Goal: Task Accomplishment & Management: Manage account settings

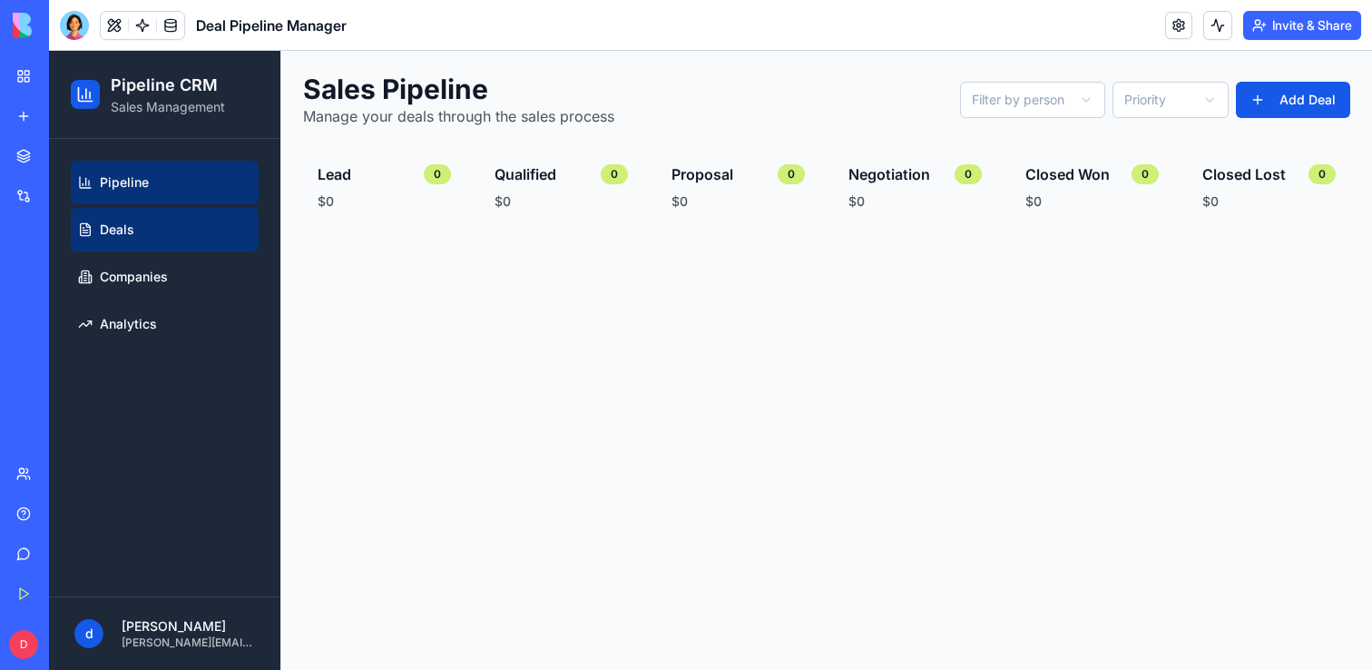
click at [133, 235] on link "Deals" at bounding box center [165, 230] width 188 height 44
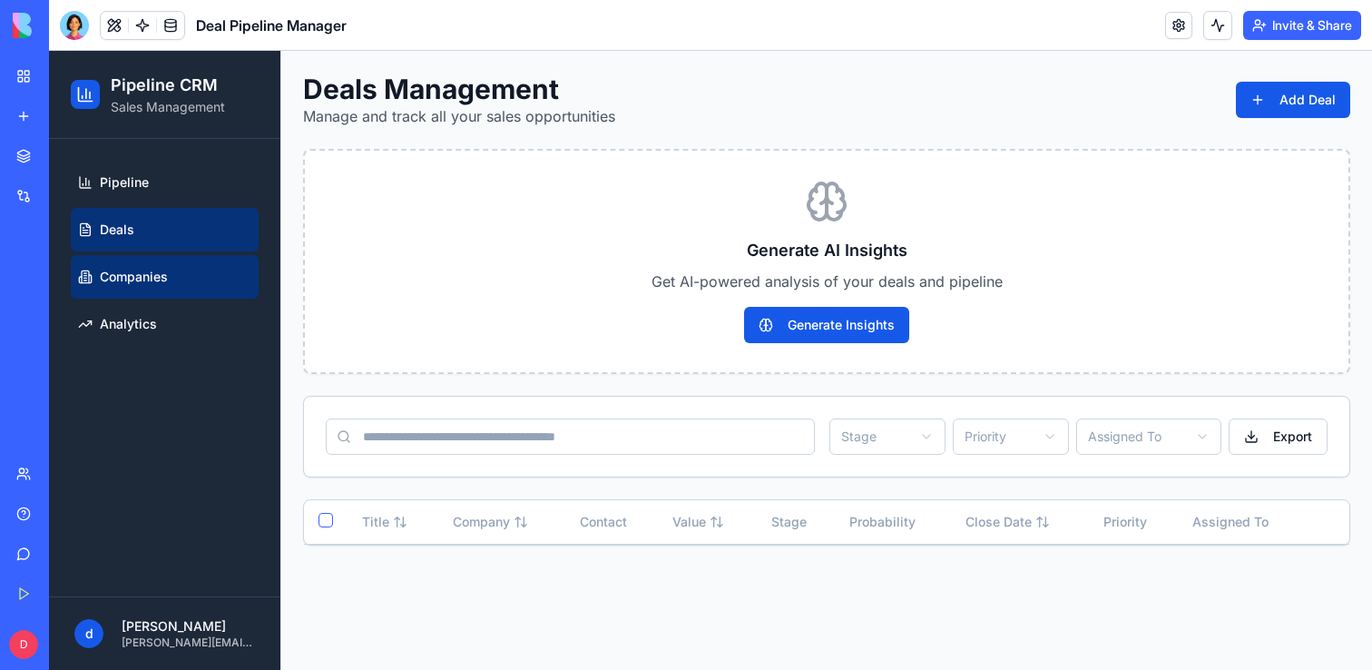
click at [140, 278] on span "Companies" at bounding box center [134, 277] width 68 height 18
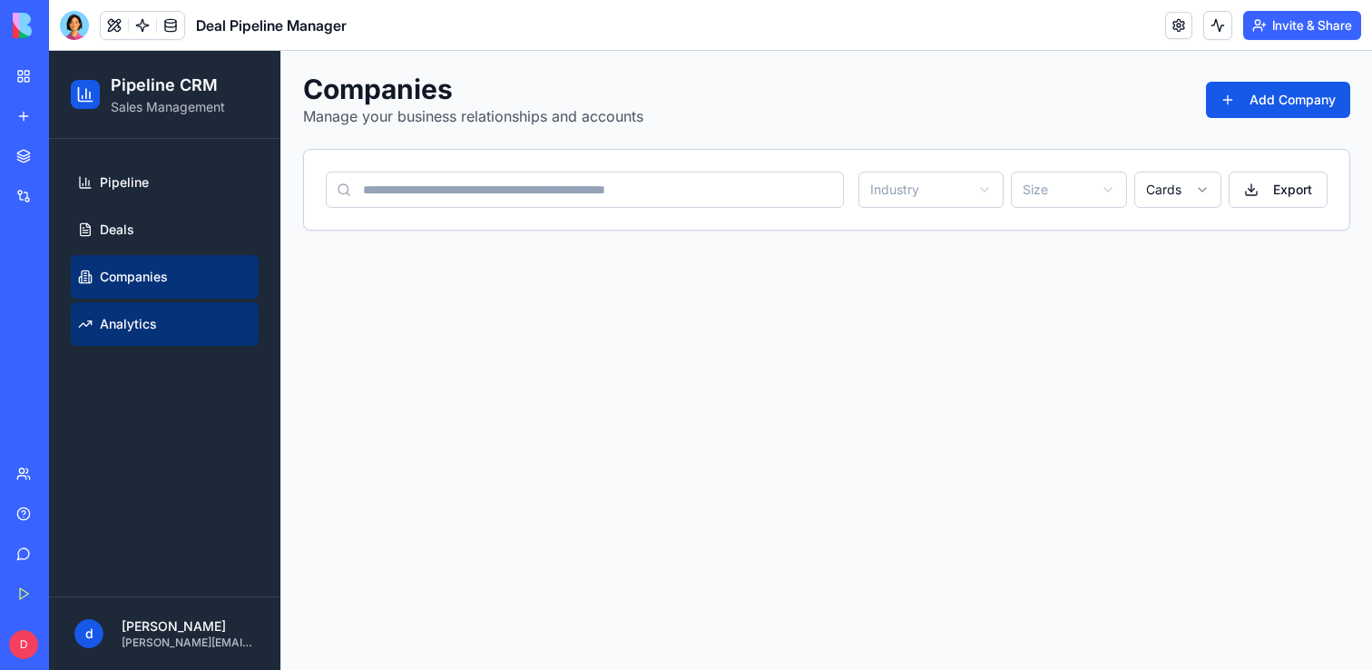
click at [152, 322] on span "Analytics" at bounding box center [128, 324] width 57 height 18
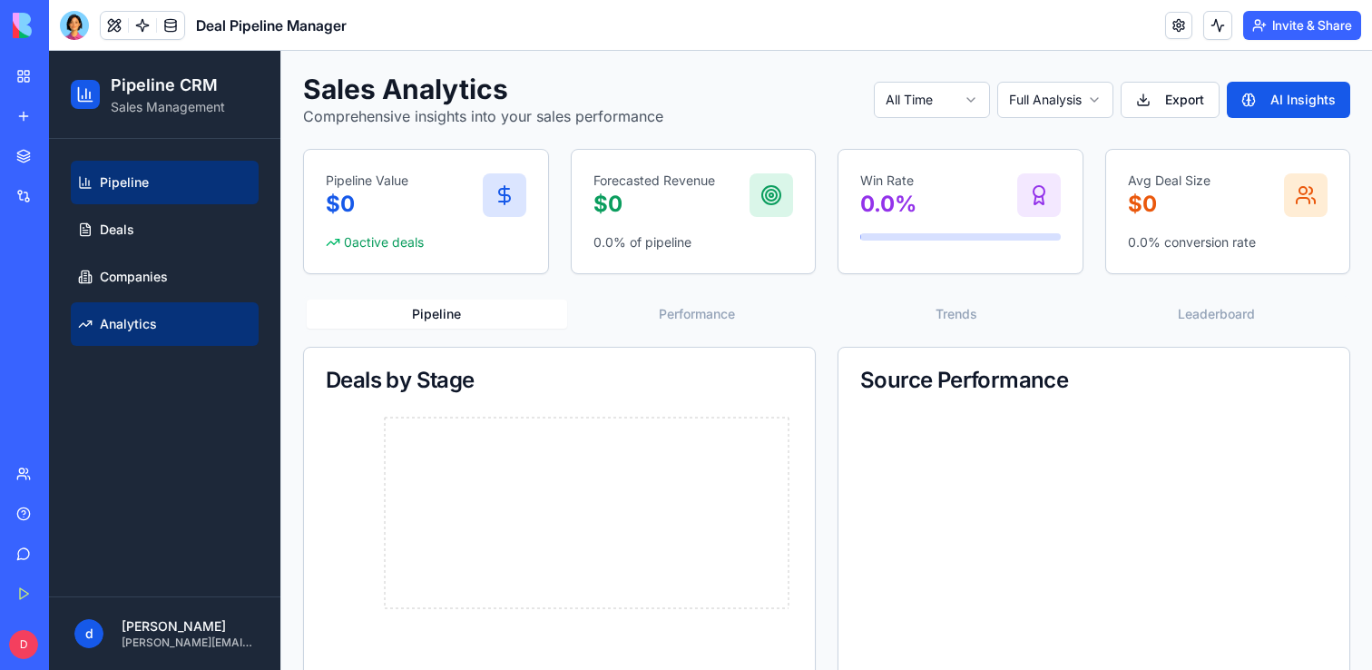
click at [162, 196] on link "Pipeline" at bounding box center [165, 183] width 188 height 44
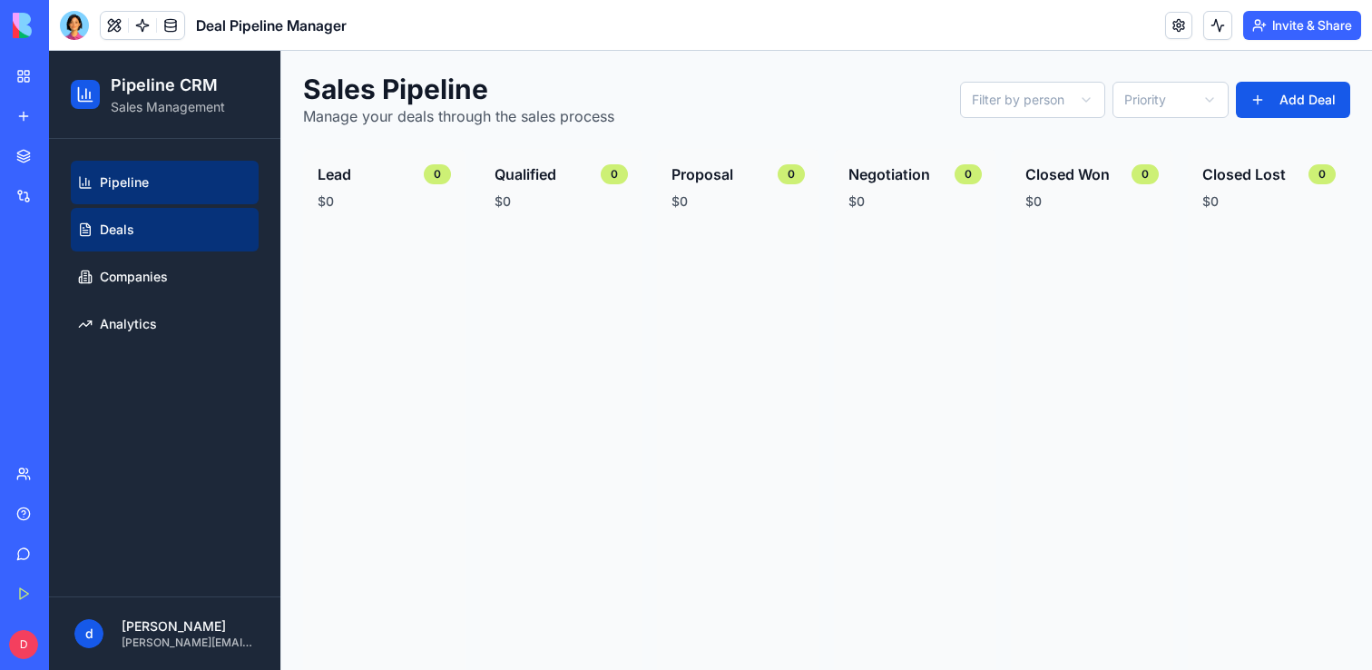
click at [170, 225] on link "Deals" at bounding box center [165, 230] width 188 height 44
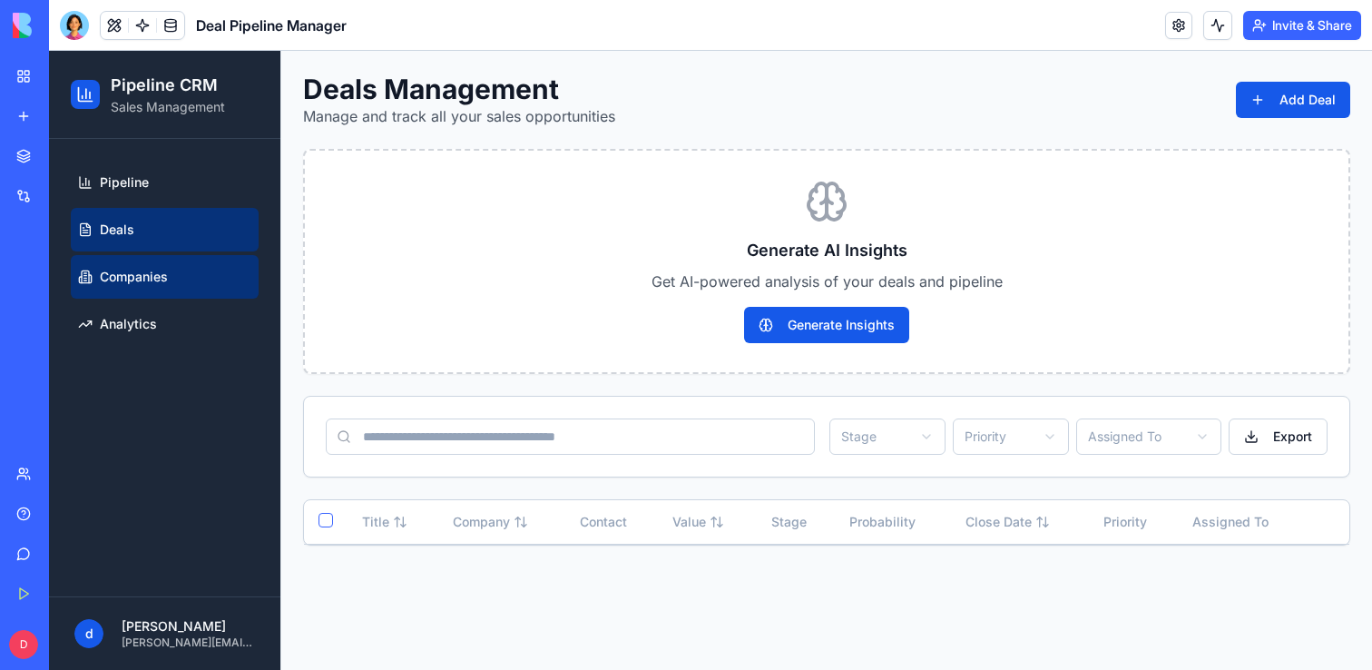
click at [172, 258] on link "Companies" at bounding box center [165, 277] width 188 height 44
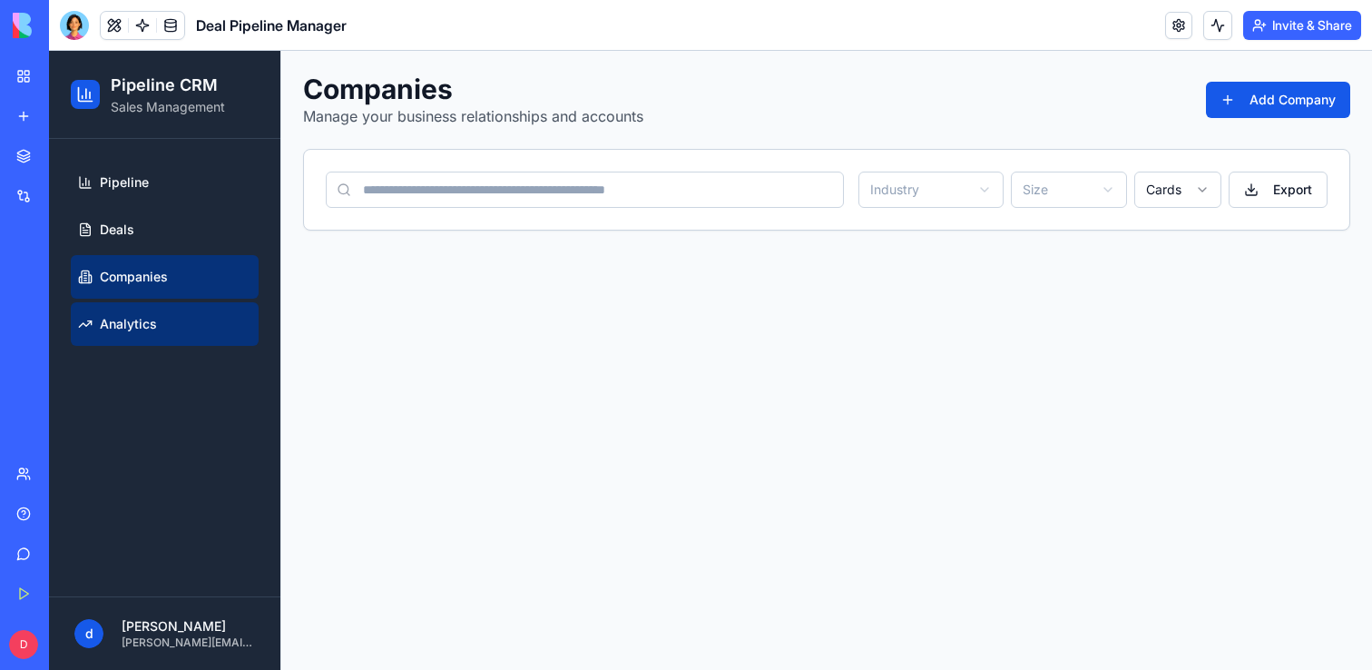
click at [162, 308] on link "Analytics" at bounding box center [165, 324] width 188 height 44
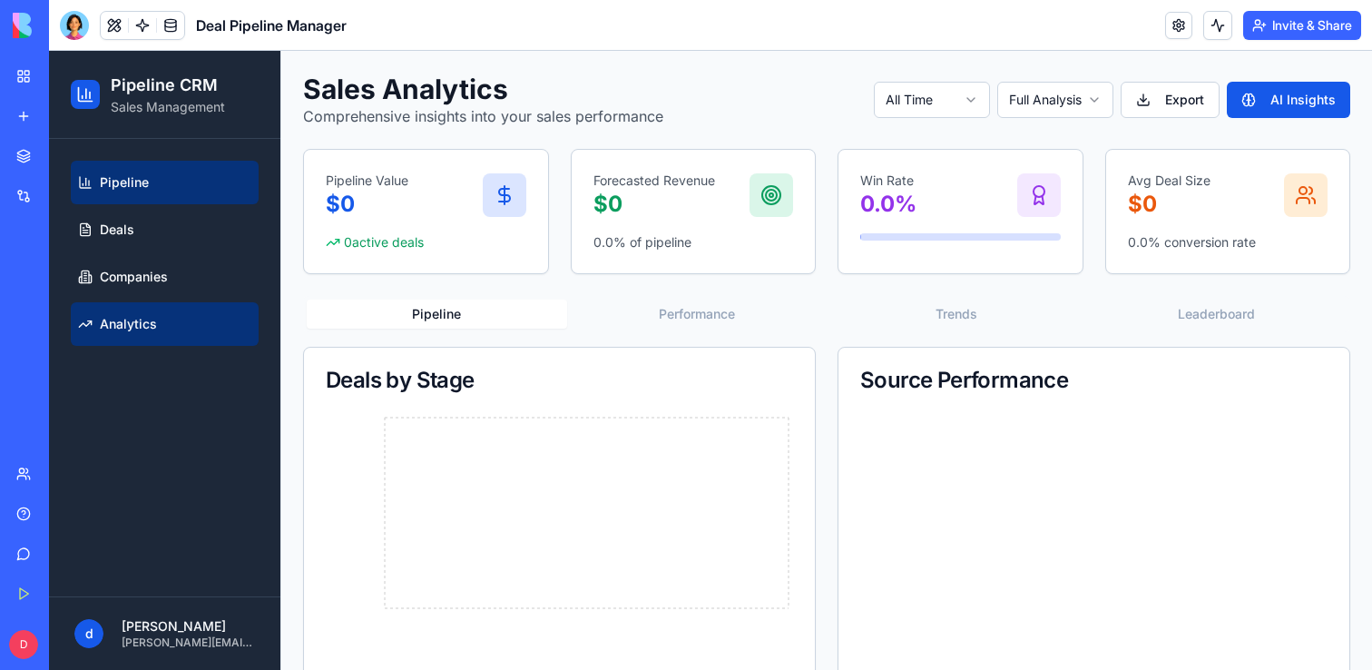
click at [174, 178] on link "Pipeline" at bounding box center [165, 183] width 188 height 44
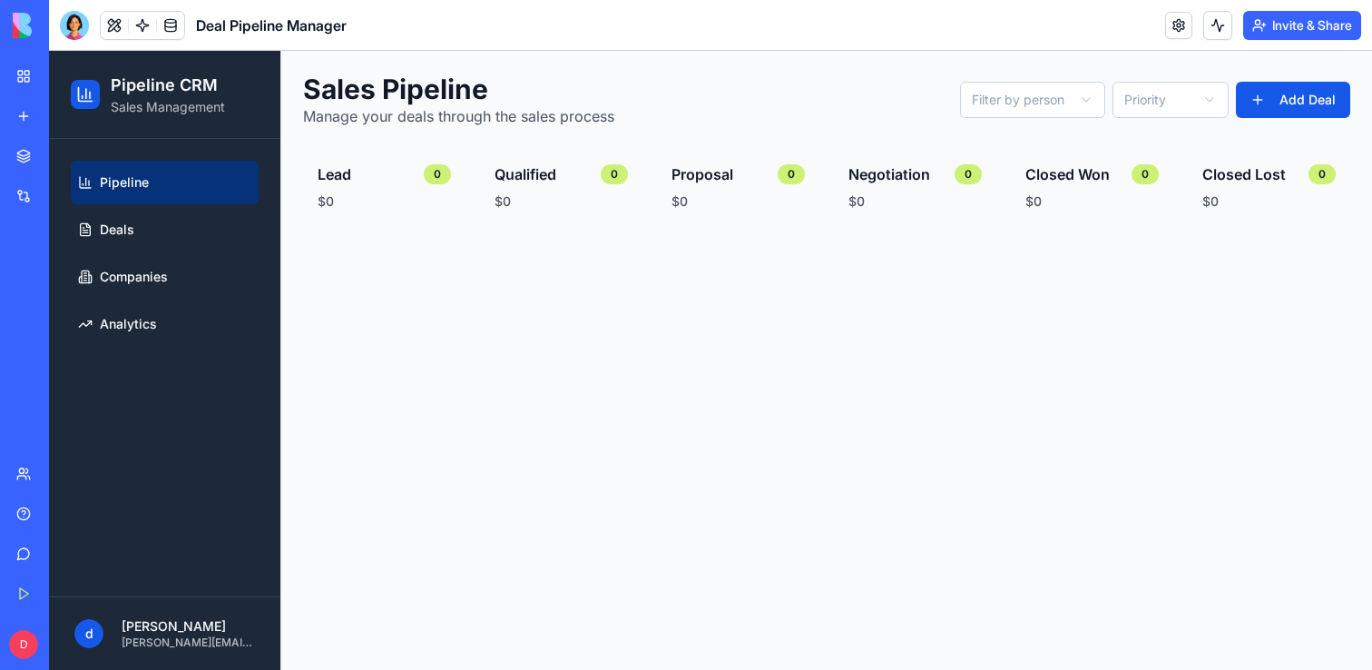
click at [1287, 75] on div "Sales Pipeline Manage your deals through the sales process Filter by person Pri…" at bounding box center [826, 100] width 1047 height 54
click at [1289, 98] on button "Add Deal" at bounding box center [1293, 100] width 114 height 36
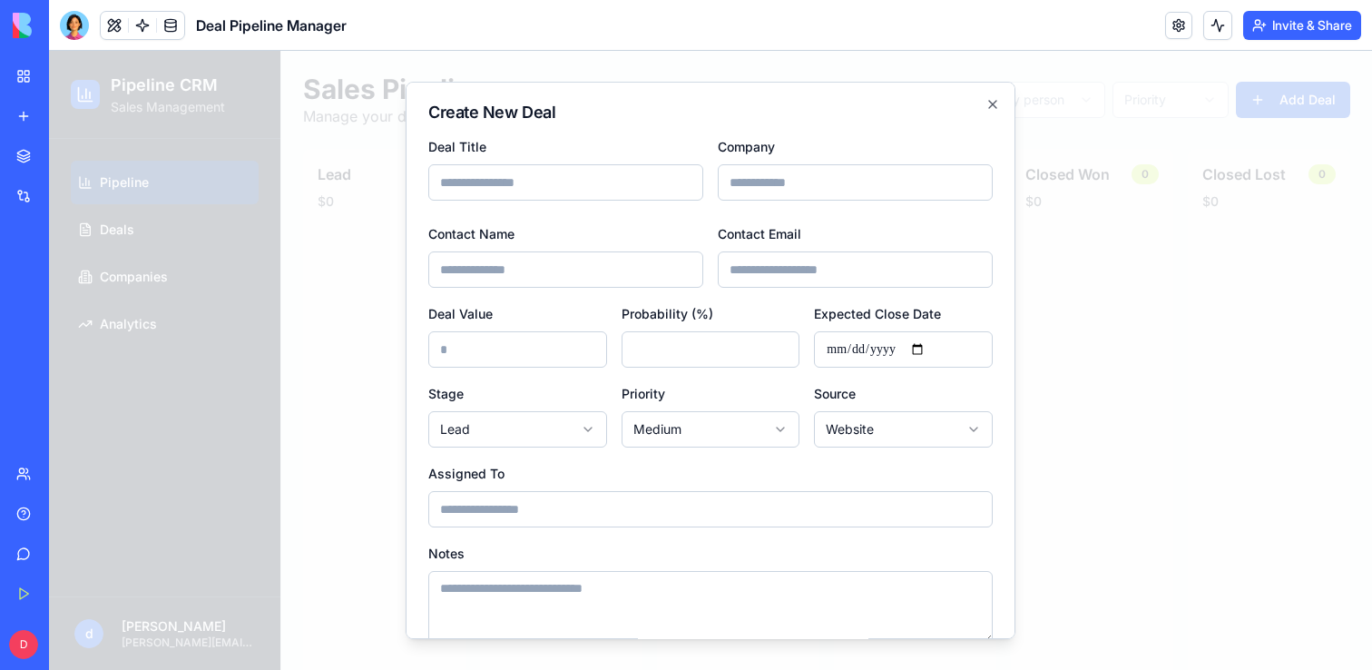
click at [984, 101] on div "**********" at bounding box center [711, 360] width 610 height 557
click at [998, 105] on icon "button" at bounding box center [992, 104] width 15 height 15
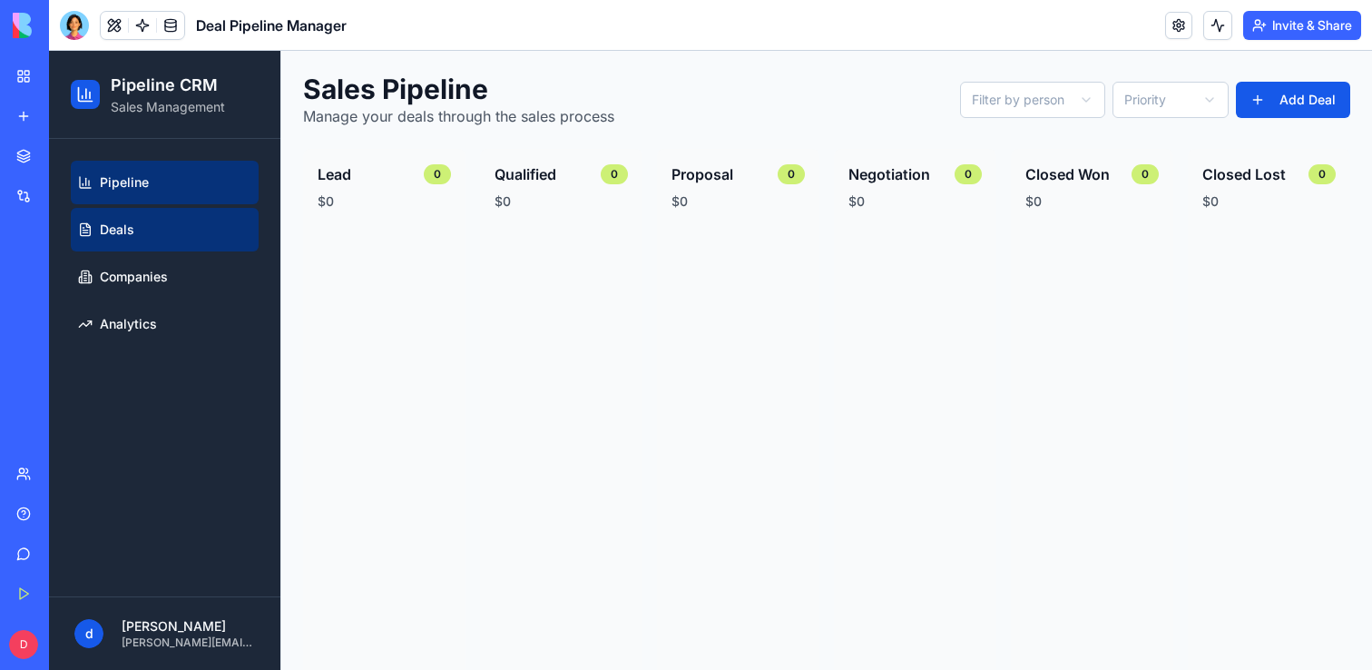
click at [159, 218] on link "Deals" at bounding box center [165, 230] width 188 height 44
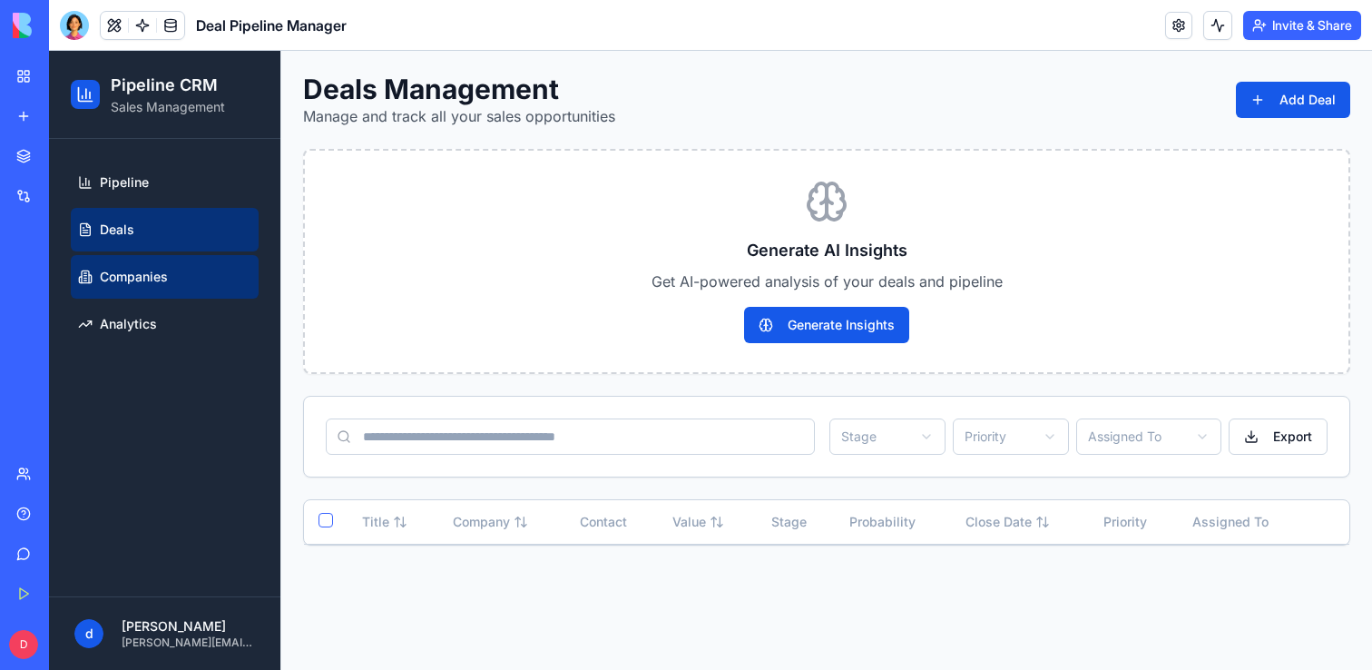
click at [152, 269] on span "Companies" at bounding box center [134, 277] width 68 height 18
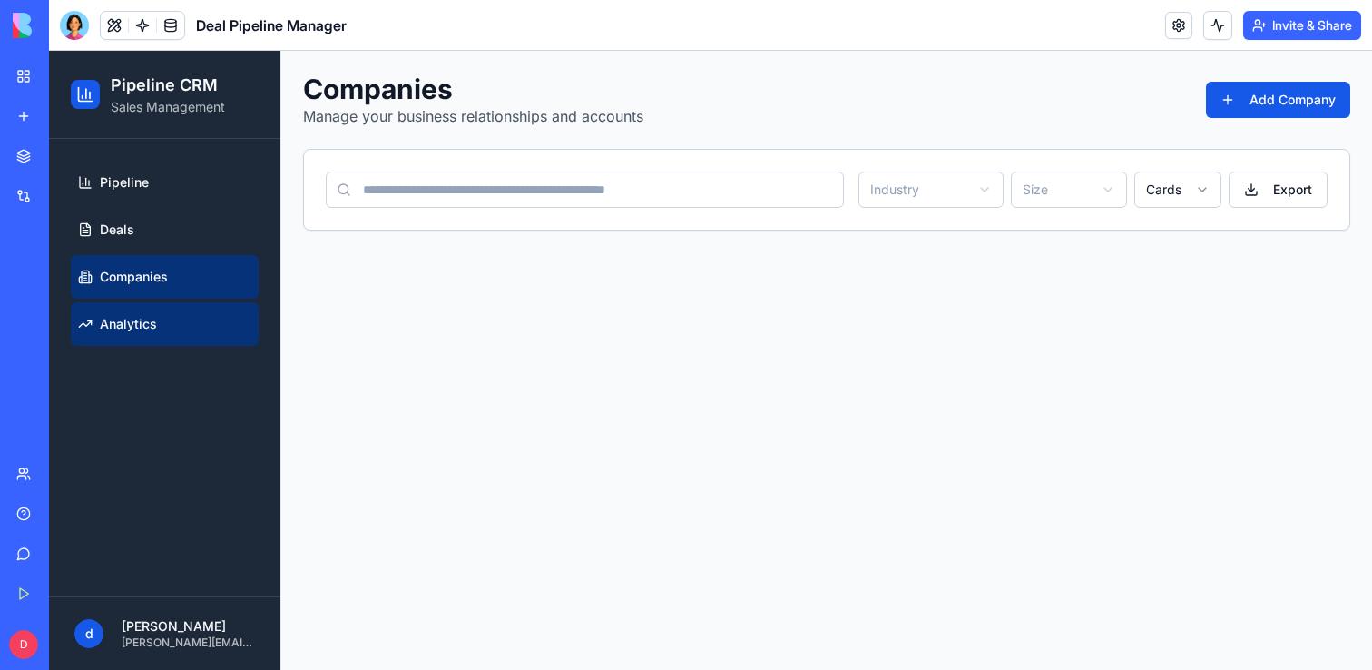
click at [165, 342] on link "Analytics" at bounding box center [165, 324] width 188 height 44
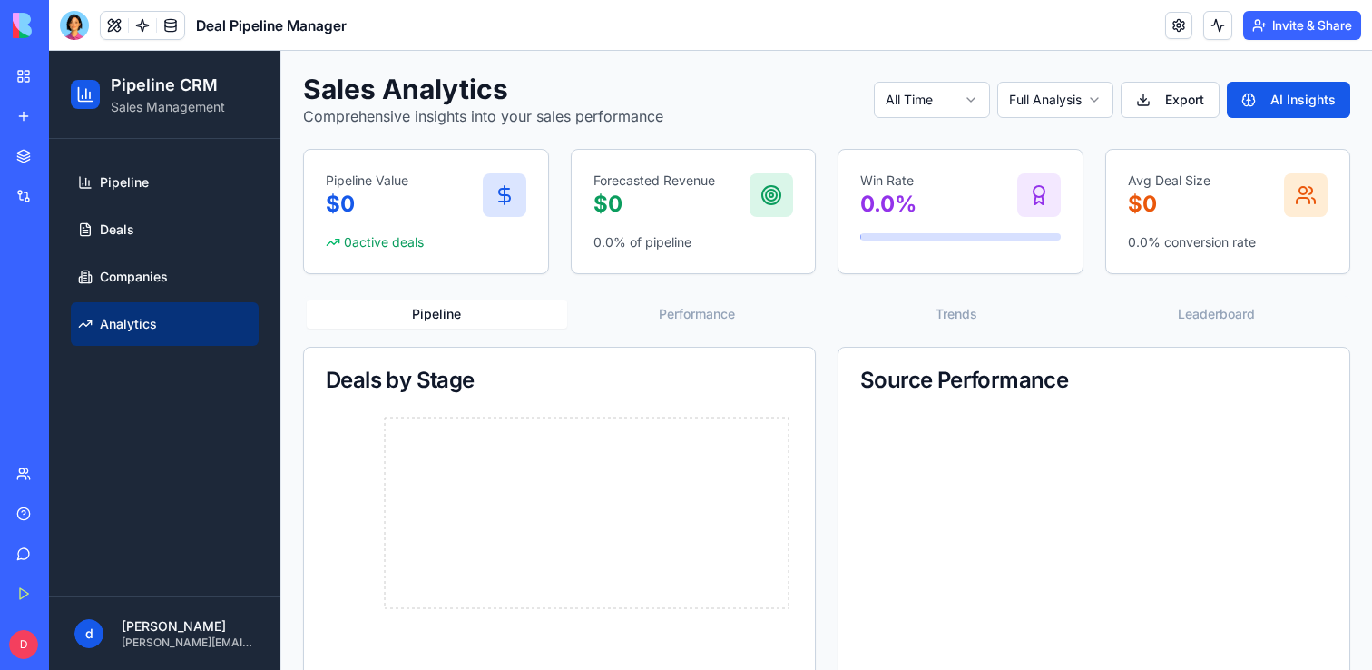
click at [624, 313] on button "Performance" at bounding box center [697, 313] width 260 height 29
click at [956, 324] on button "Trends" at bounding box center [957, 313] width 260 height 29
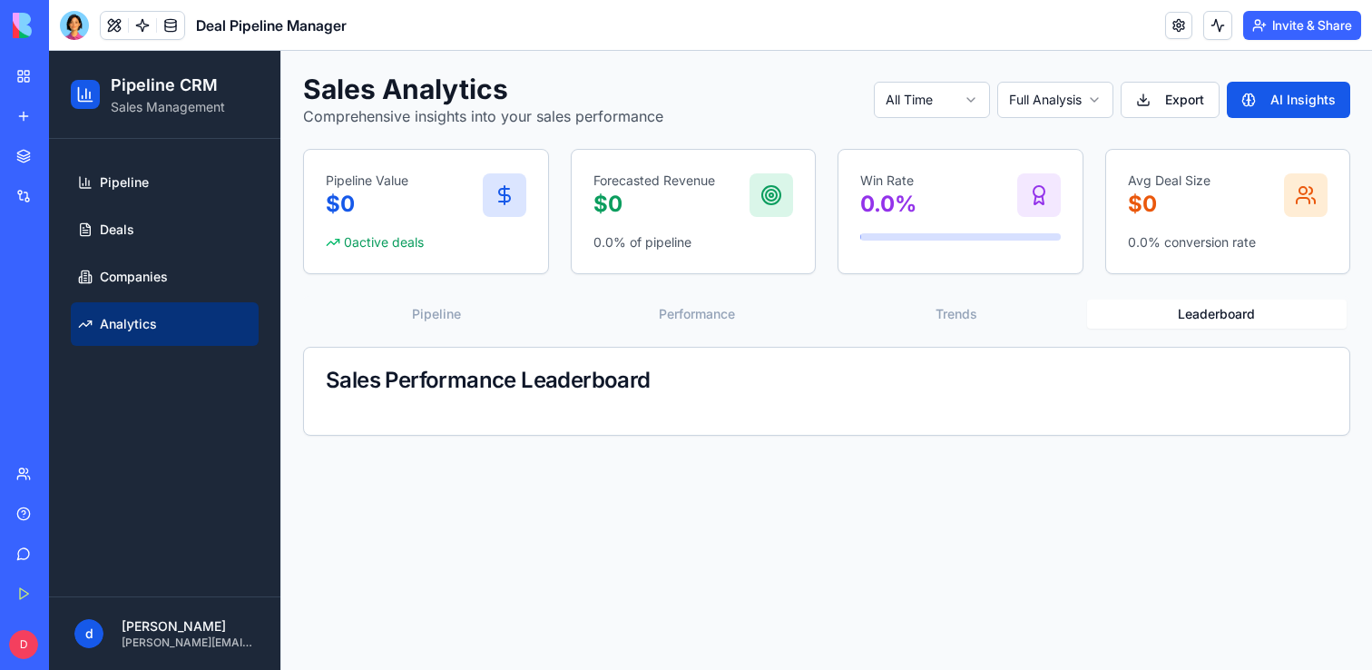
click at [1226, 304] on button "Leaderboard" at bounding box center [1217, 313] width 260 height 29
click at [456, 288] on div "Sales Analytics Comprehensive insights into your sales performance All Time Ful…" at bounding box center [826, 254] width 1047 height 363
click at [441, 320] on button "Pipeline" at bounding box center [437, 313] width 260 height 29
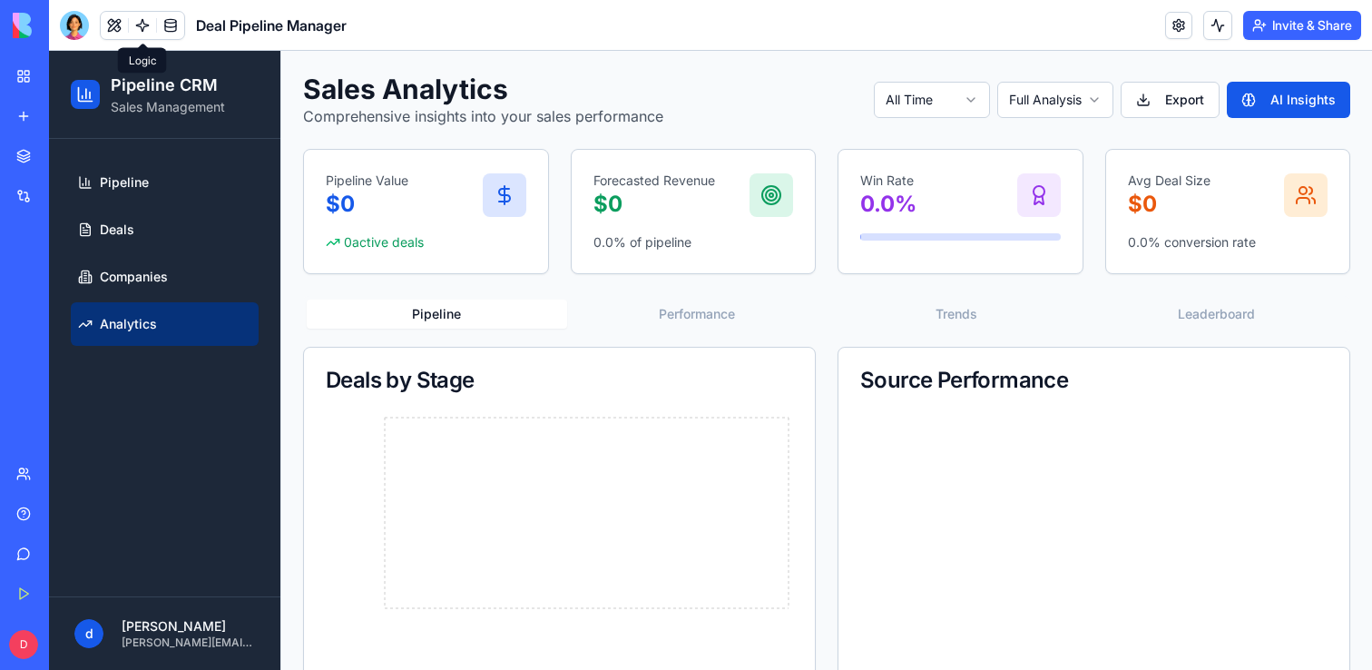
click at [137, 22] on link at bounding box center [142, 25] width 27 height 27
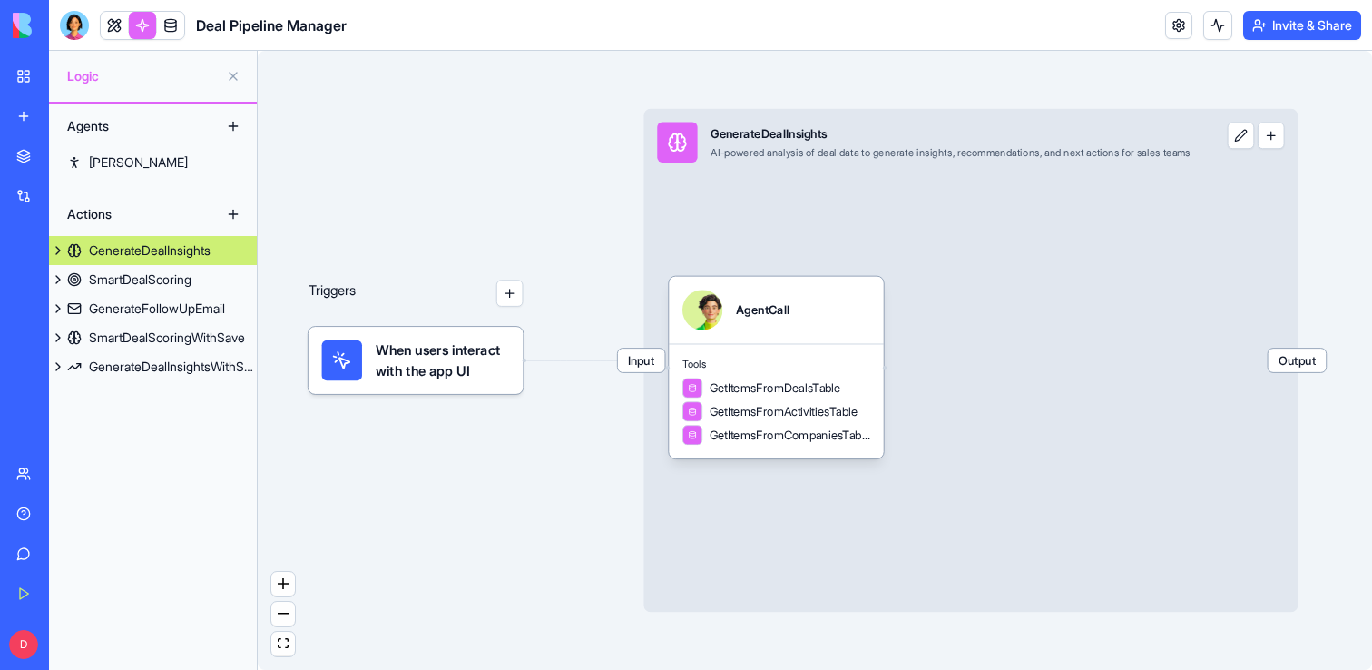
click at [113, 30] on link at bounding box center [114, 25] width 27 height 27
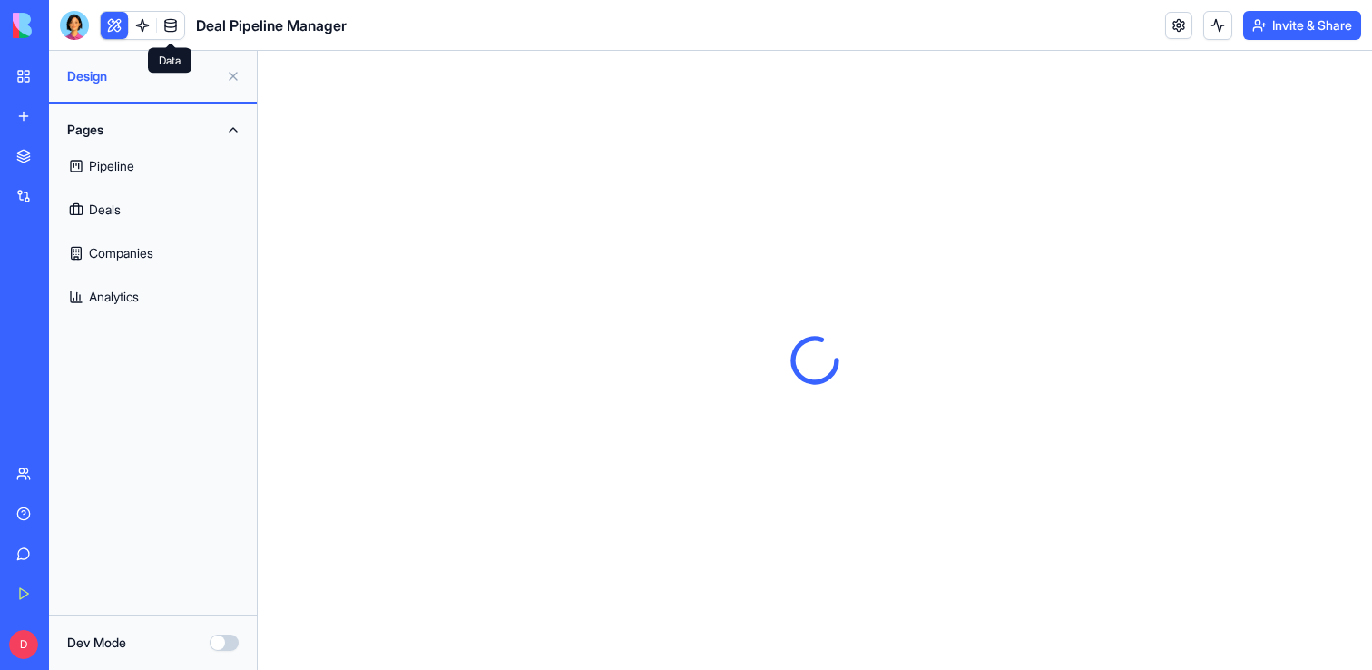
click at [174, 29] on link at bounding box center [170, 25] width 27 height 27
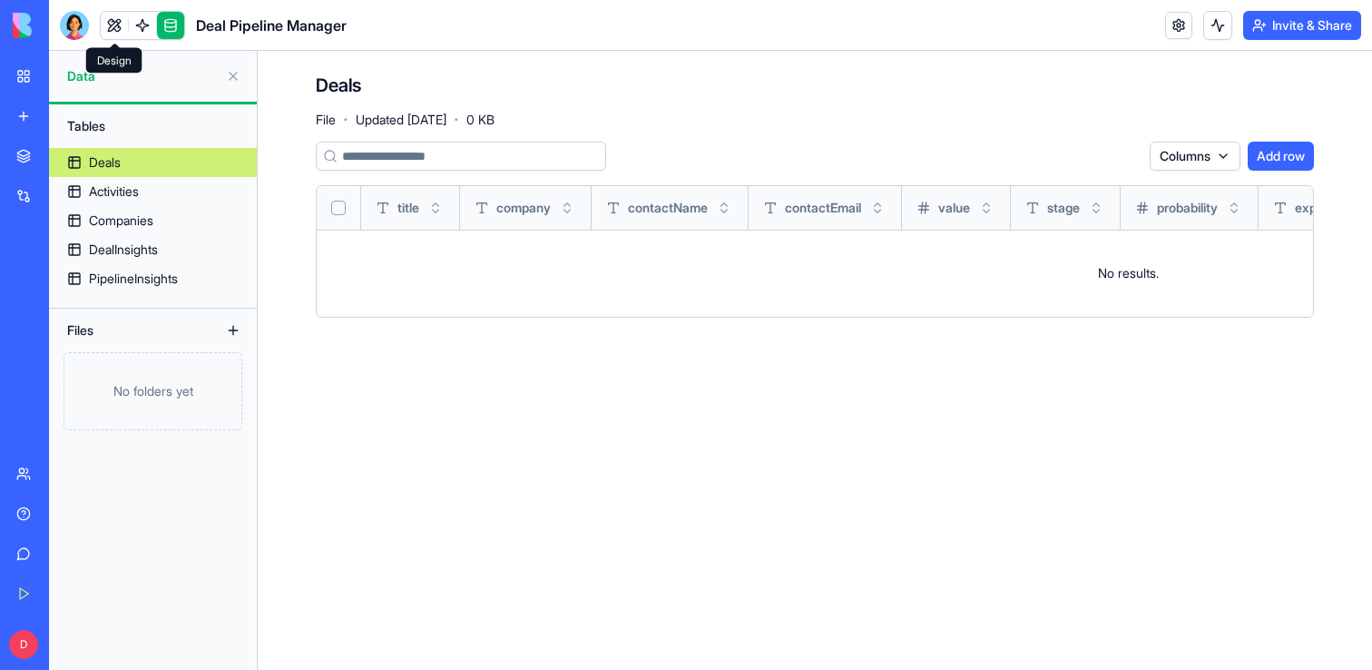
click at [108, 27] on link at bounding box center [114, 25] width 27 height 27
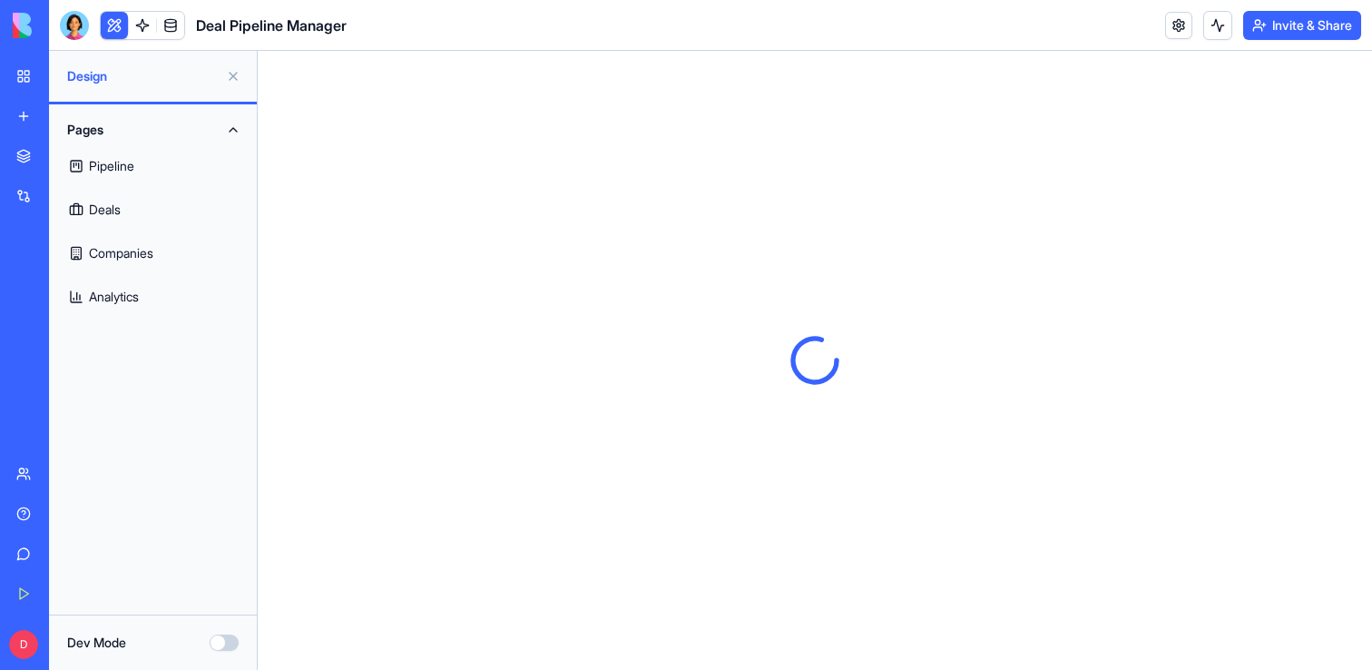
click at [21, 89] on link "My Workspace" at bounding box center [41, 76] width 73 height 36
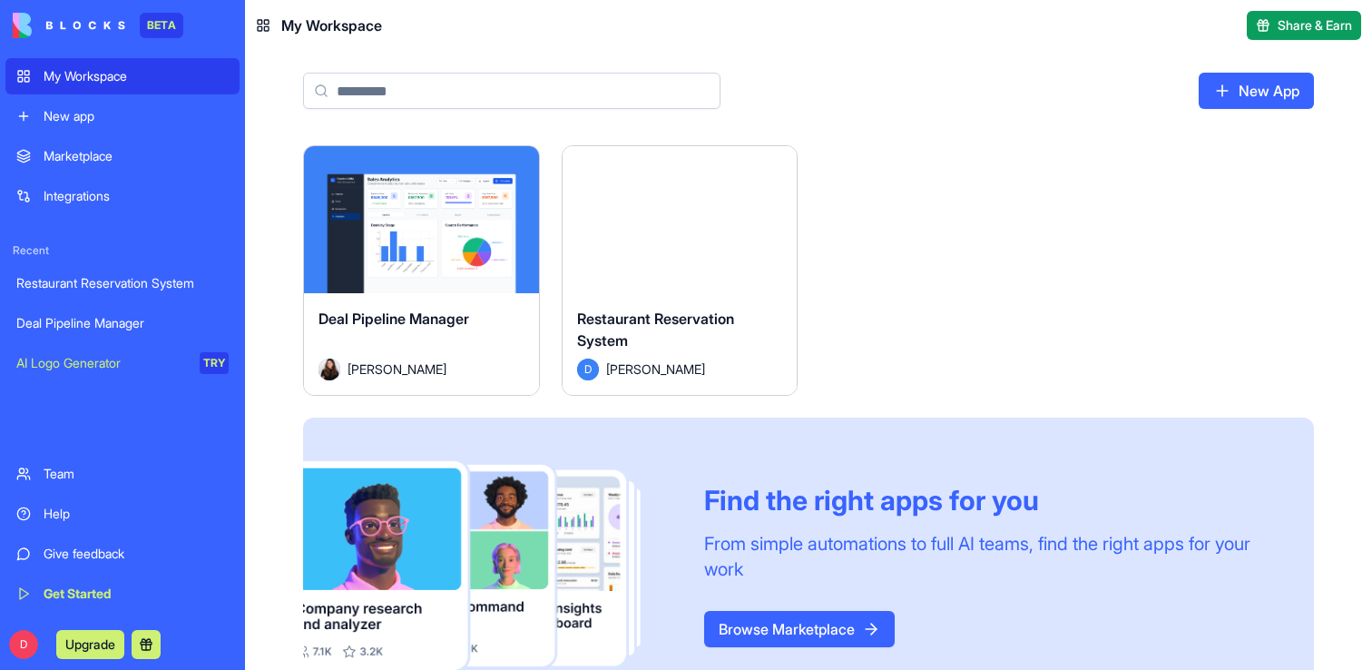
click at [516, 167] on html "BETA My Workspace New app Marketplace Integrations Recent Restaurant Reservatio…" at bounding box center [686, 335] width 1372 height 670
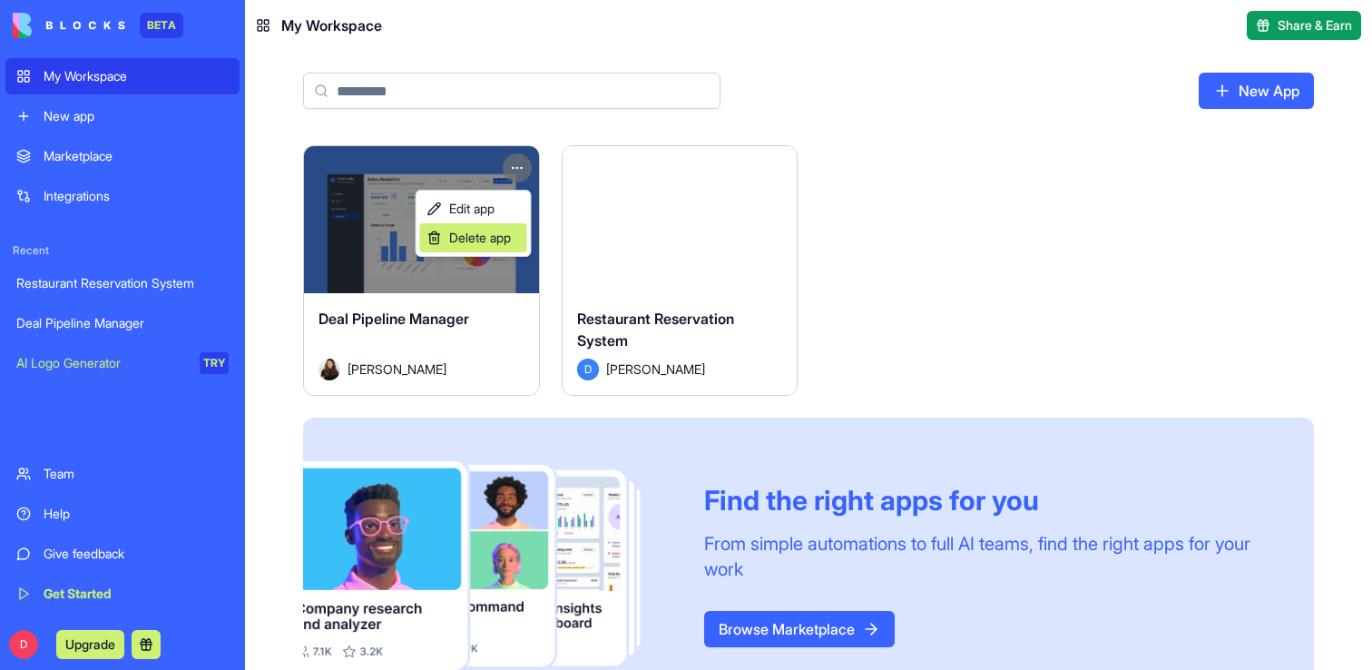
click at [487, 242] on span "Delete app" at bounding box center [480, 238] width 62 height 18
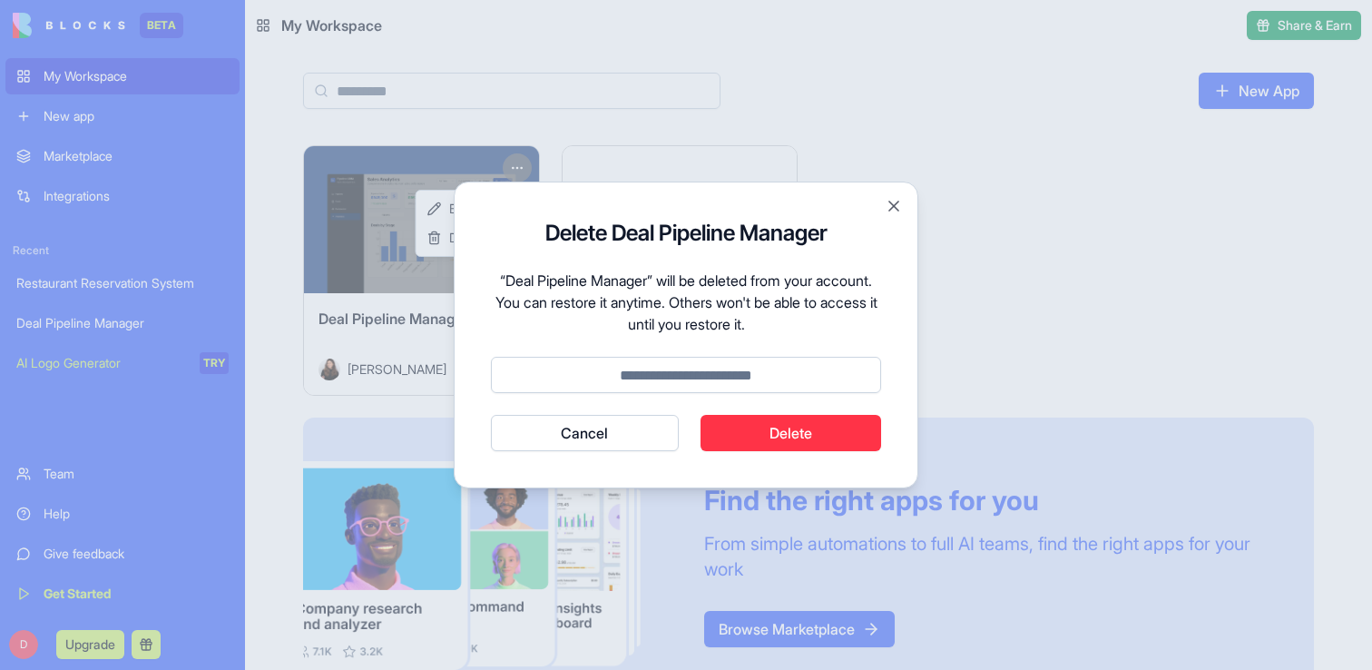
click at [772, 434] on button "Delete" at bounding box center [791, 433] width 181 height 36
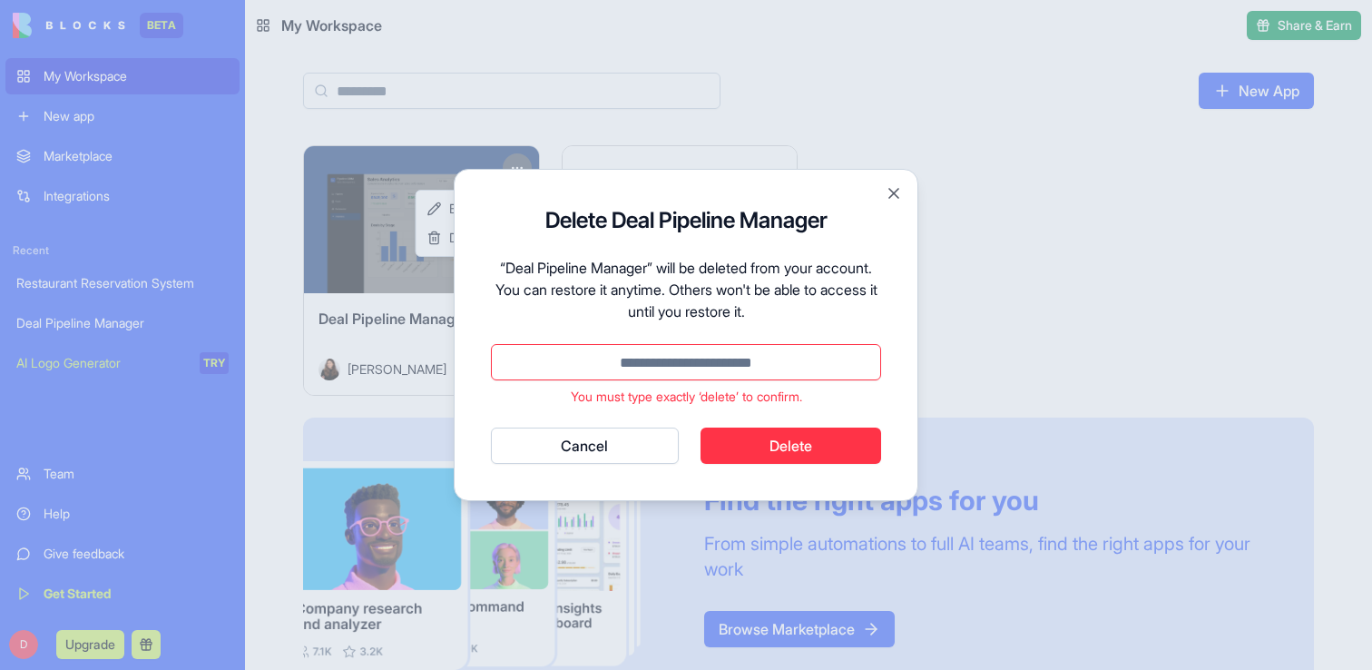
click at [693, 353] on input at bounding box center [686, 362] width 390 height 36
click at [641, 450] on button "Cancel" at bounding box center [585, 445] width 188 height 36
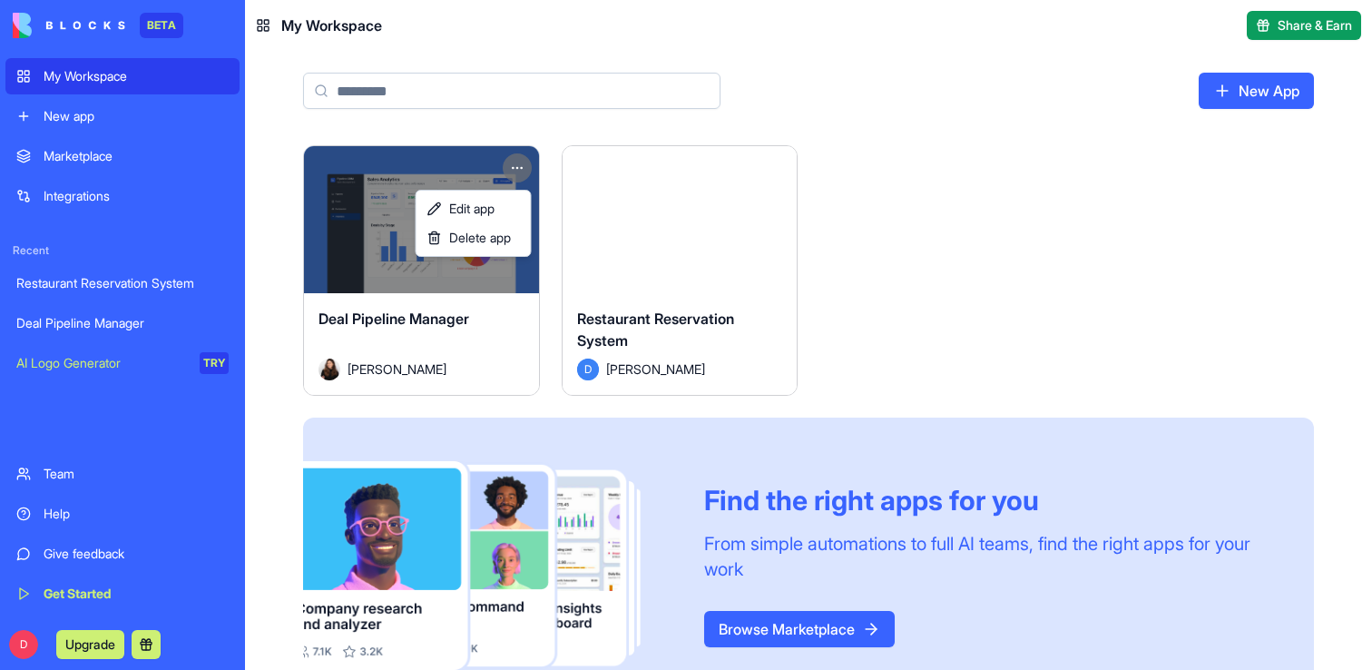
click at [971, 241] on html "BETA My Workspace New app Marketplace Integrations Recent Restaurant Reservatio…" at bounding box center [686, 335] width 1372 height 670
